Goal: Information Seeking & Learning: Understand process/instructions

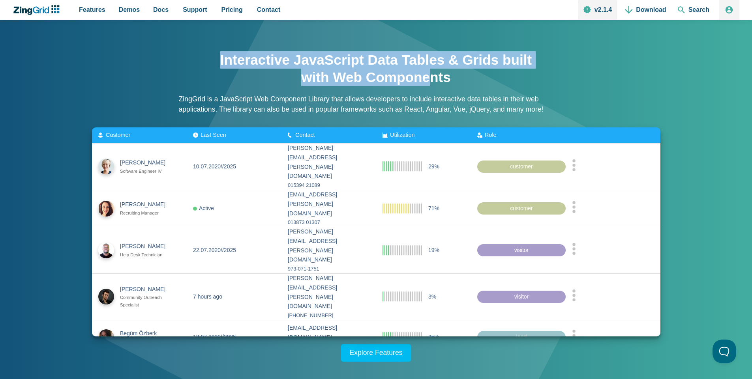
drag, startPoint x: 215, startPoint y: 62, endPoint x: 430, endPoint y: 82, distance: 215.9
click at [430, 82] on div "Interactive JavaScript Data Tables & Grids built with Web Components ZingGrid i…" at bounding box center [376, 85] width 395 height 84
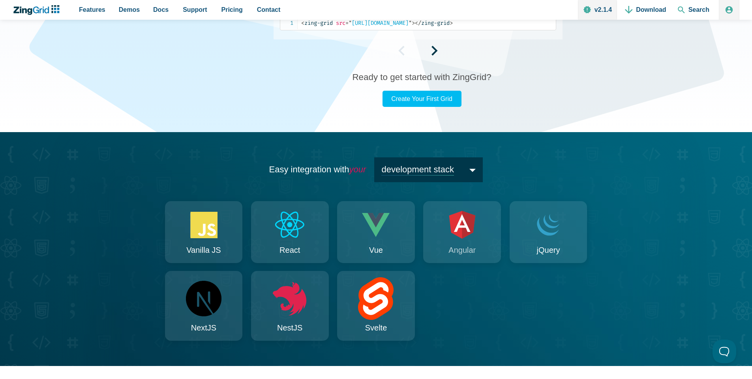
scroll to position [663, 0]
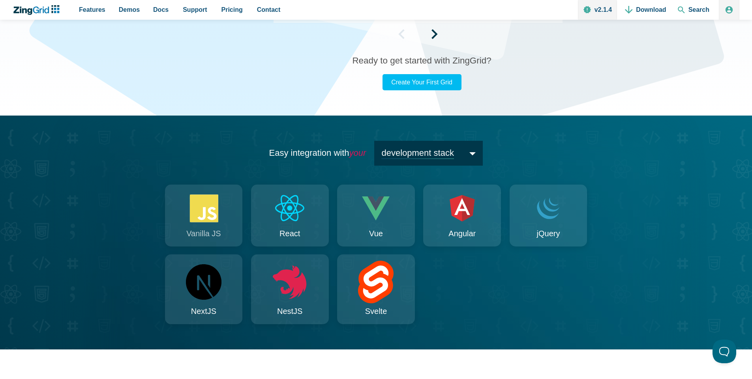
click at [203, 211] on icon "App Content" at bounding box center [204, 208] width 29 height 28
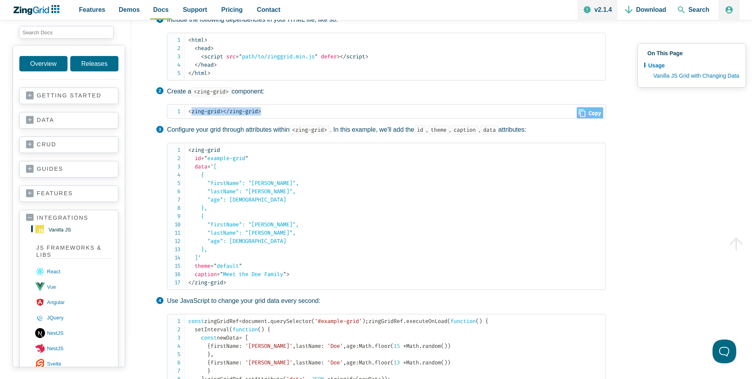
drag, startPoint x: 191, startPoint y: 112, endPoint x: 287, endPoint y: 110, distance: 96.3
click at [287, 110] on code "< zing-grid > </ zing-grid >" at bounding box center [396, 111] width 417 height 8
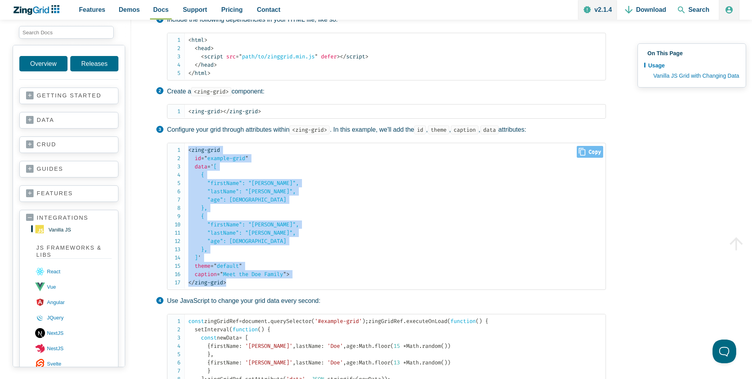
drag, startPoint x: 184, startPoint y: 149, endPoint x: 295, endPoint y: 283, distance: 173.5
click at [295, 283] on pre "< zing-grid id = " example-grid " data = ' [ { "firstName": "John", "lastName":…" at bounding box center [386, 216] width 439 height 147
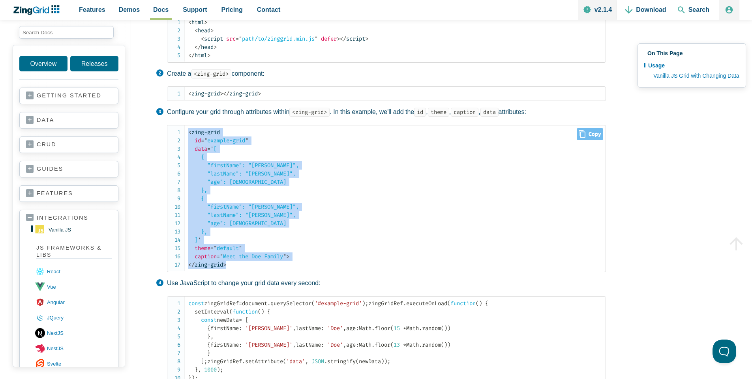
scroll to position [284, 0]
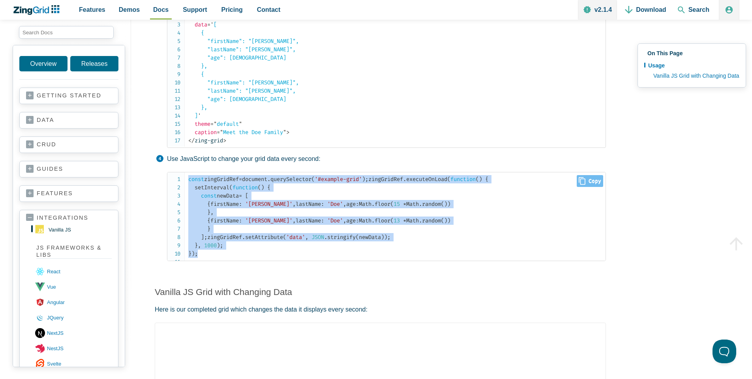
drag, startPoint x: 185, startPoint y: 181, endPoint x: 327, endPoint y: 318, distance: 197.0
click at [327, 261] on pre "const zingGridRef = document . querySelector ( '#example-grid' ) ; zingGridRef …" at bounding box center [386, 216] width 439 height 89
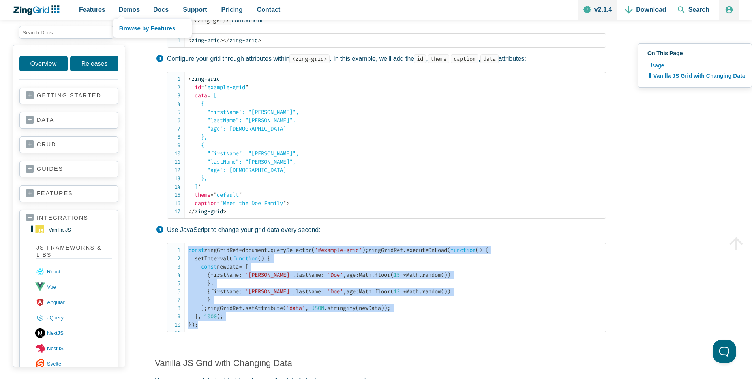
scroll to position [189, 0]
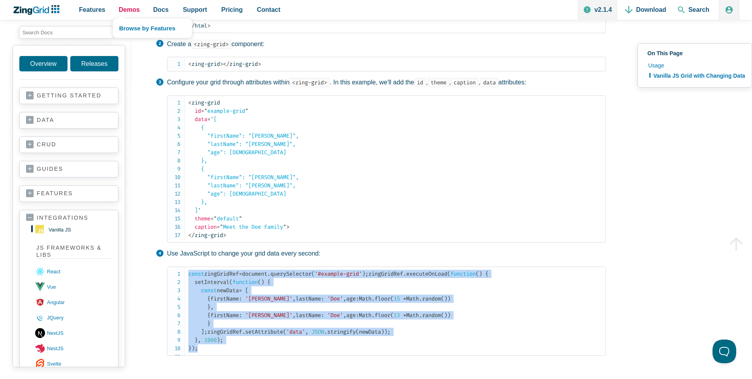
click at [130, 12] on span "Demos" at bounding box center [129, 9] width 21 height 11
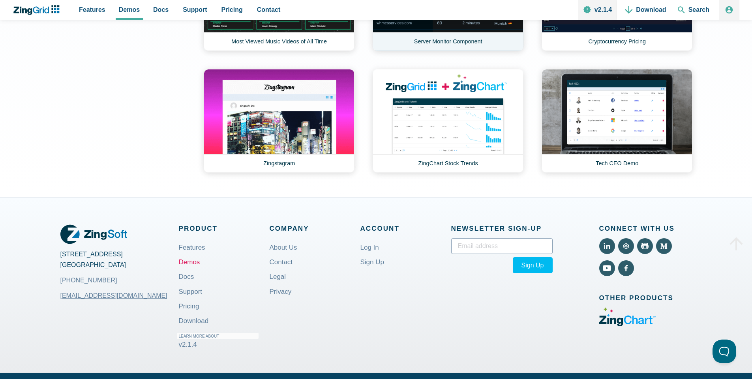
scroll to position [1089, 0]
